Goal: Check status: Check status

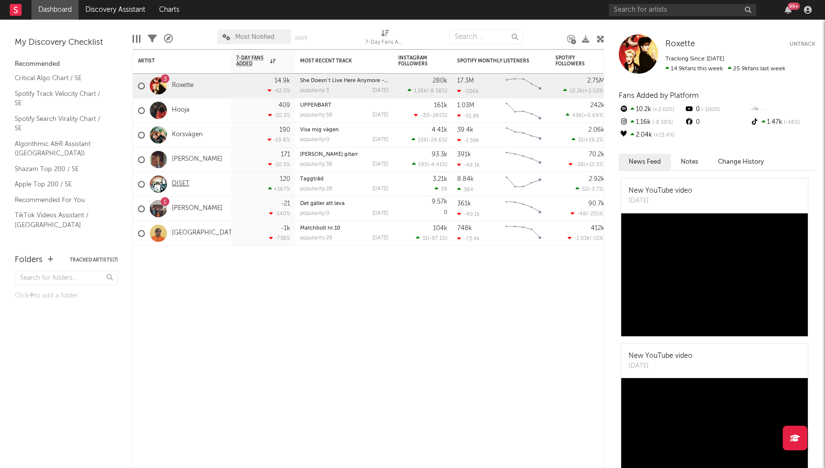
click at [183, 180] on link "DISET" at bounding box center [181, 184] width 18 height 8
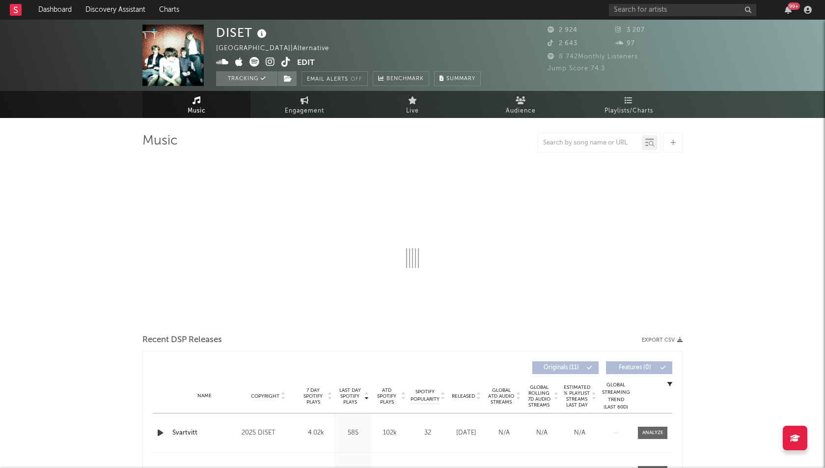
select select "6m"
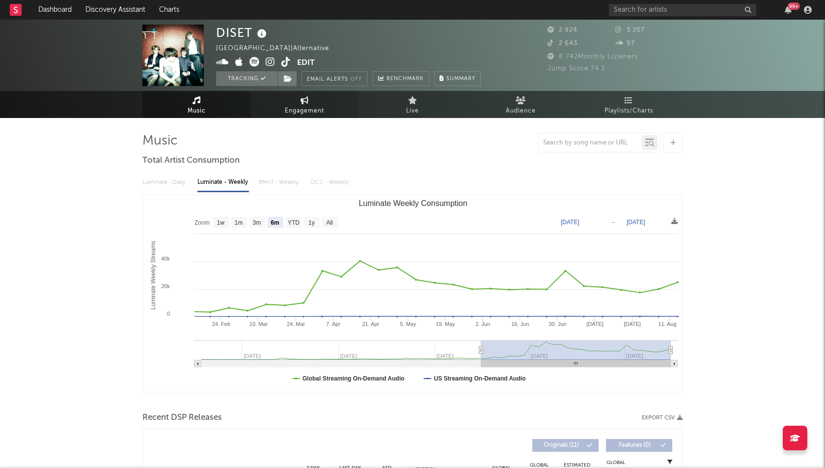
click at [306, 109] on span "Engagement" at bounding box center [304, 111] width 39 height 12
select select "1w"
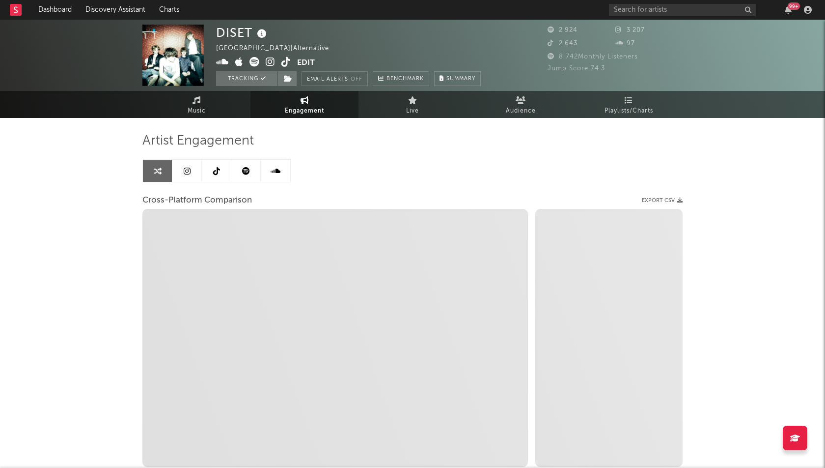
select select "1m"
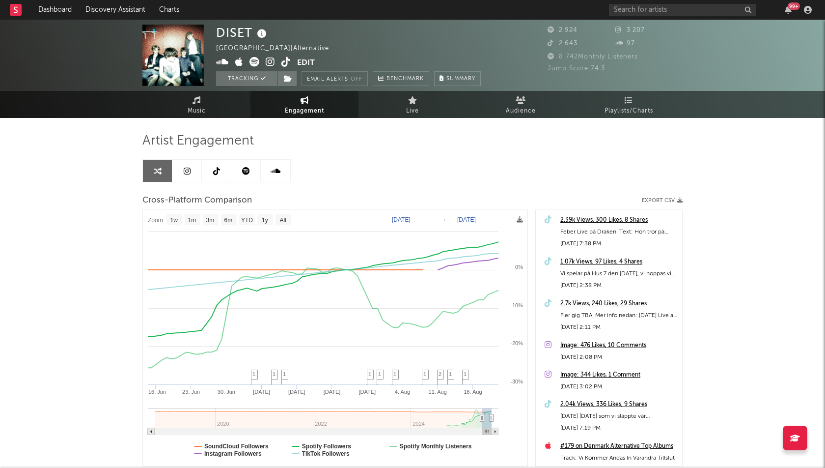
type input "2025-06-03"
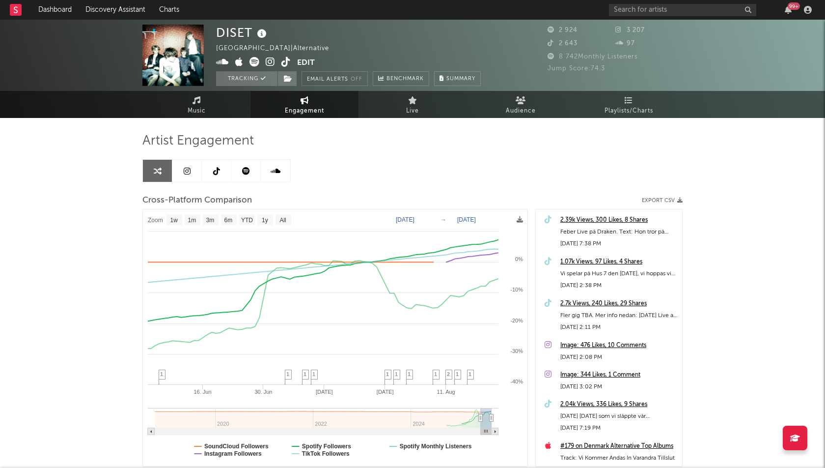
select select "1w"
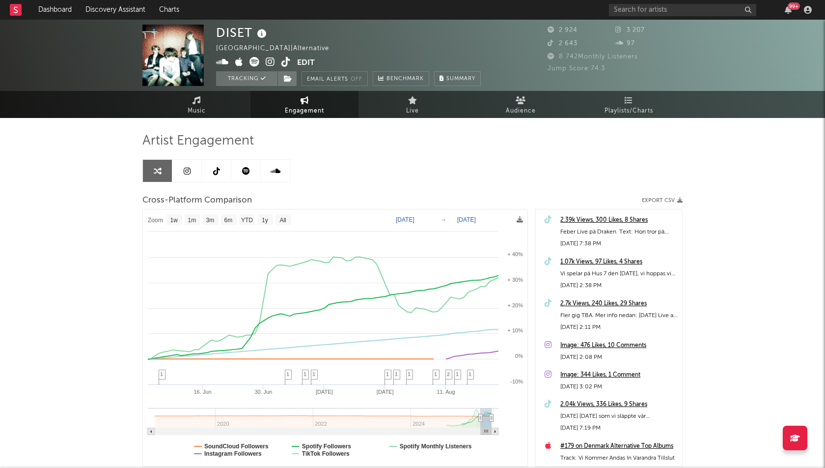
drag, startPoint x: 487, startPoint y: 418, endPoint x: 478, endPoint y: 418, distance: 9.8
type input "2025-06-03"
select select "3m"
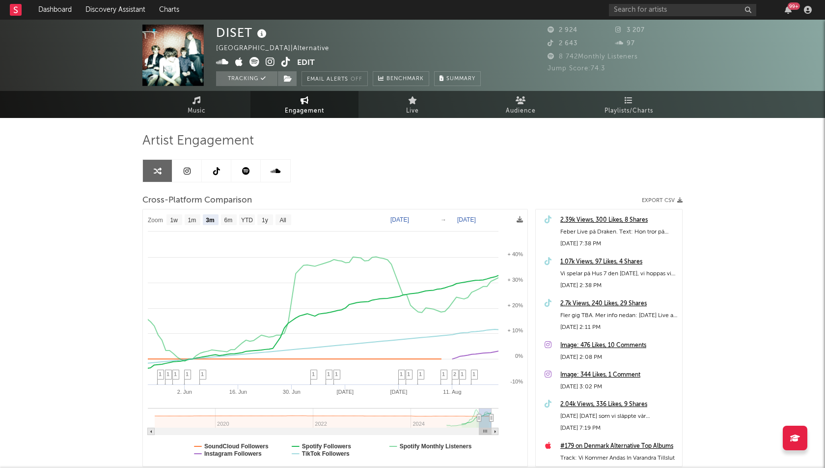
type input "2025-05-19"
select select "1w"
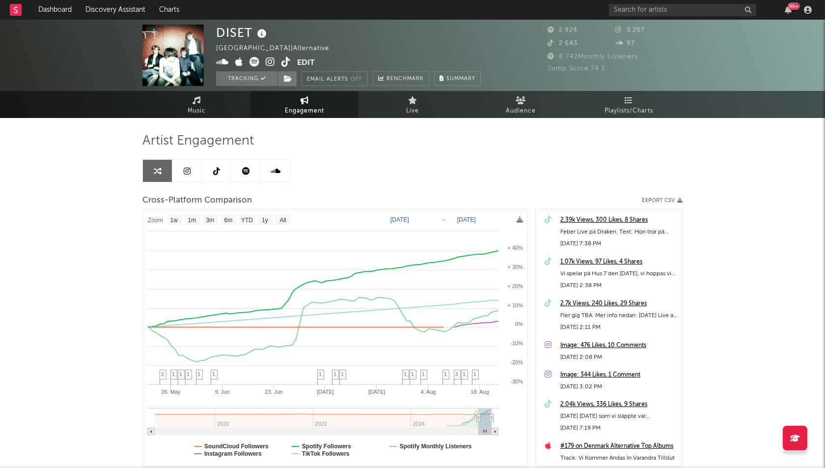
click at [790, 8] on div "99 +" at bounding box center [794, 5] width 12 height 7
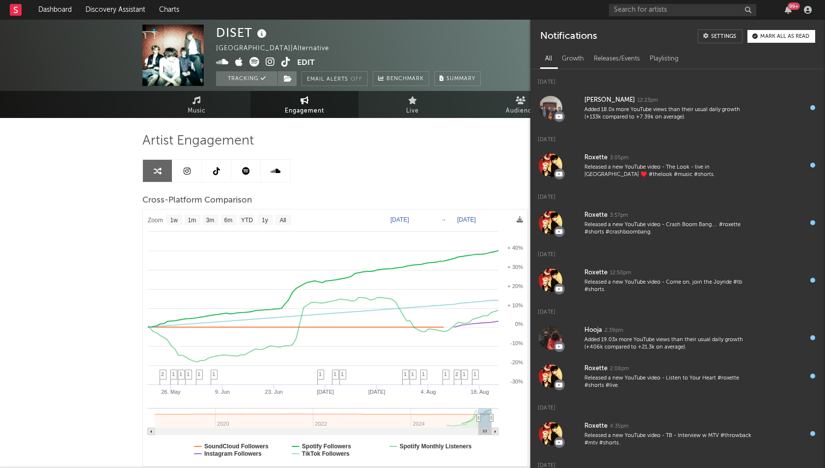
click at [67, 241] on div "DISET Sweden | Alternative Edit Tracking Email Alerts Off Benchmark Summary 2 9…" at bounding box center [412, 278] width 825 height 516
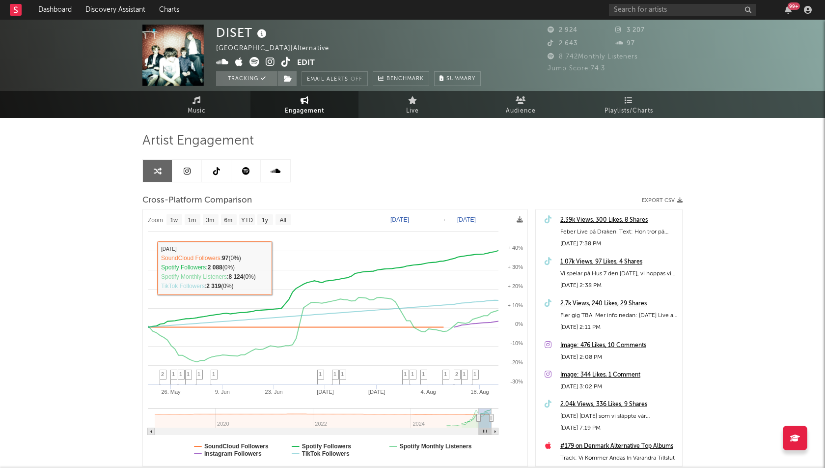
click at [108, 266] on div "DISET Sweden | Alternative Edit Tracking Email Alerts Off Benchmark Summary 2 9…" at bounding box center [412, 278] width 825 height 516
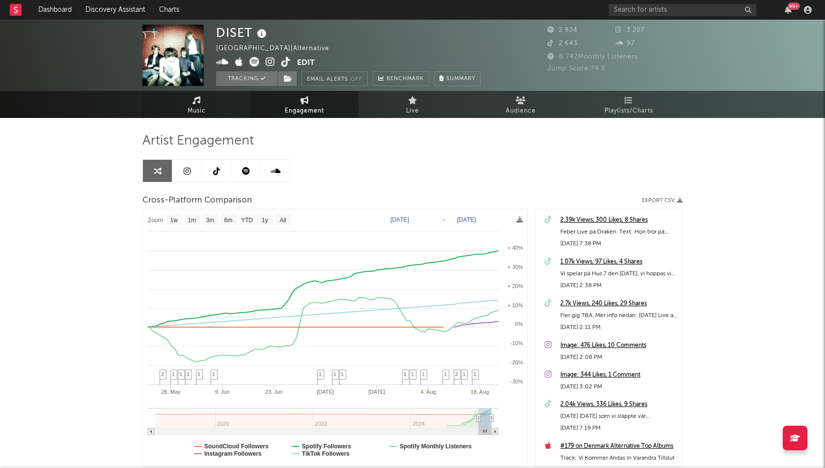
click at [182, 112] on link "Music" at bounding box center [196, 104] width 108 height 27
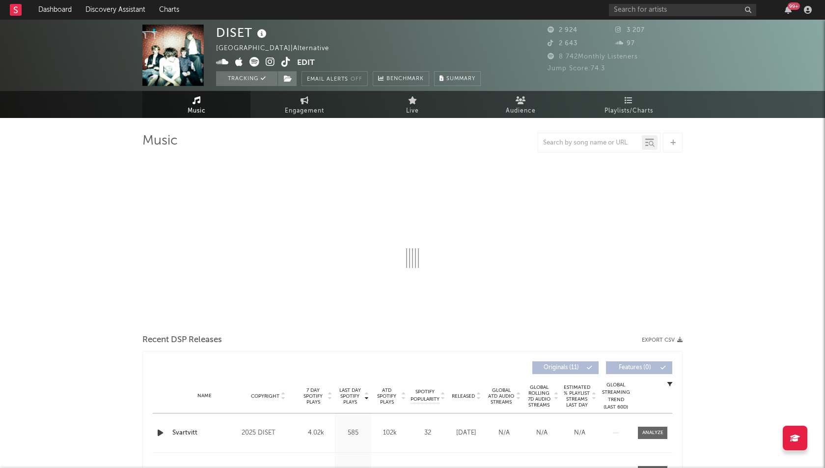
select select "6m"
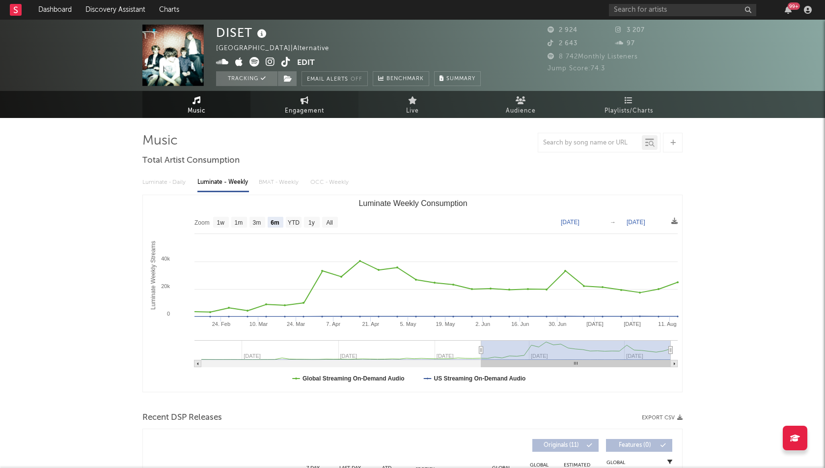
click at [304, 104] on icon at bounding box center [305, 100] width 8 height 8
select select "1w"
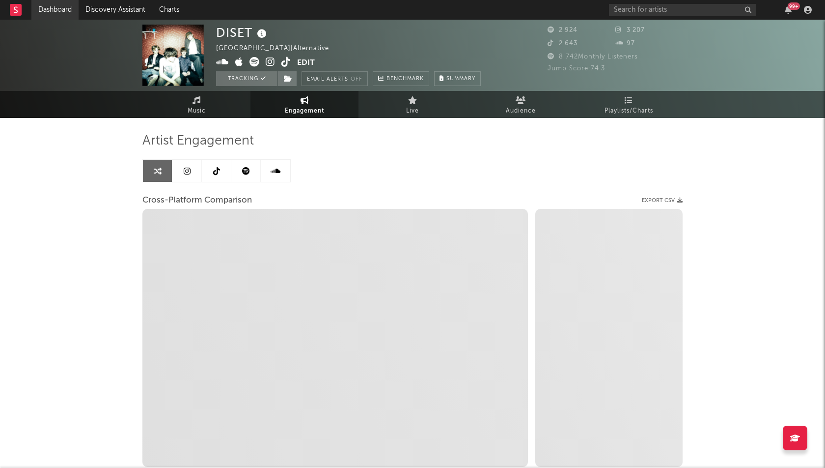
select select "1m"
